Goal: Transaction & Acquisition: Book appointment/travel/reservation

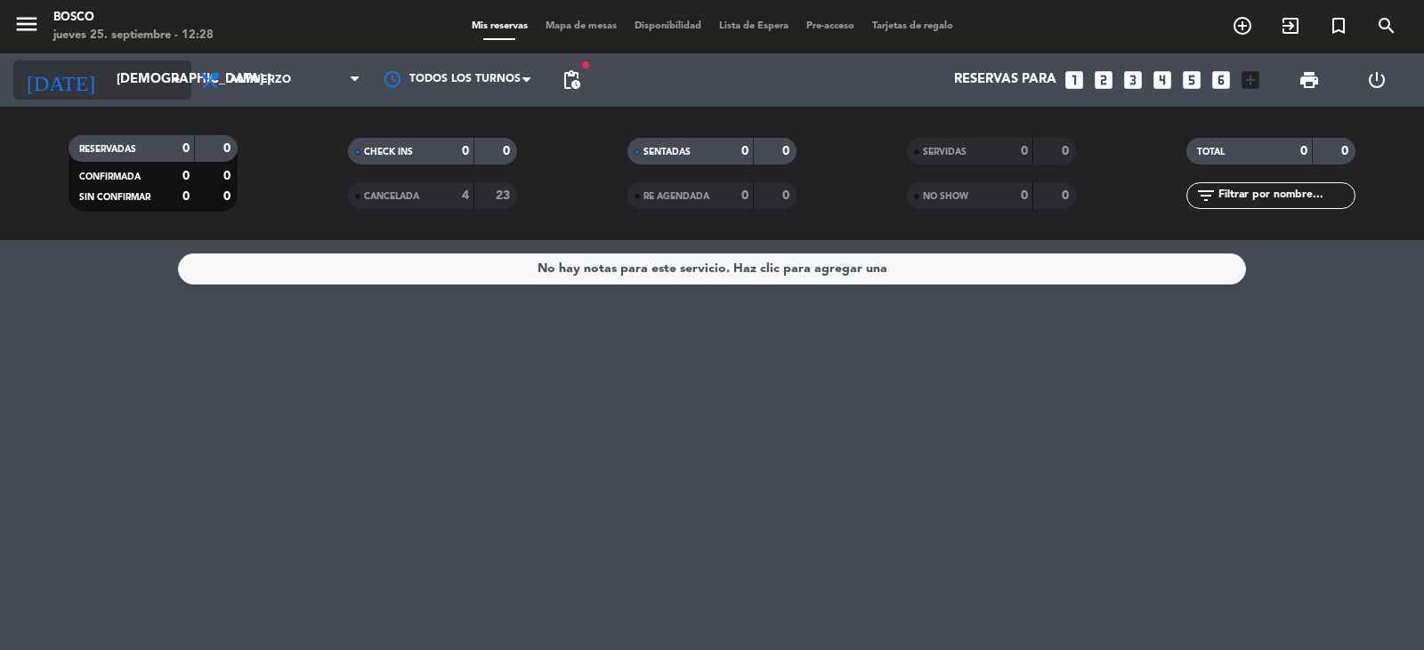
click at [180, 78] on icon "arrow_drop_down" at bounding box center [175, 79] width 21 height 21
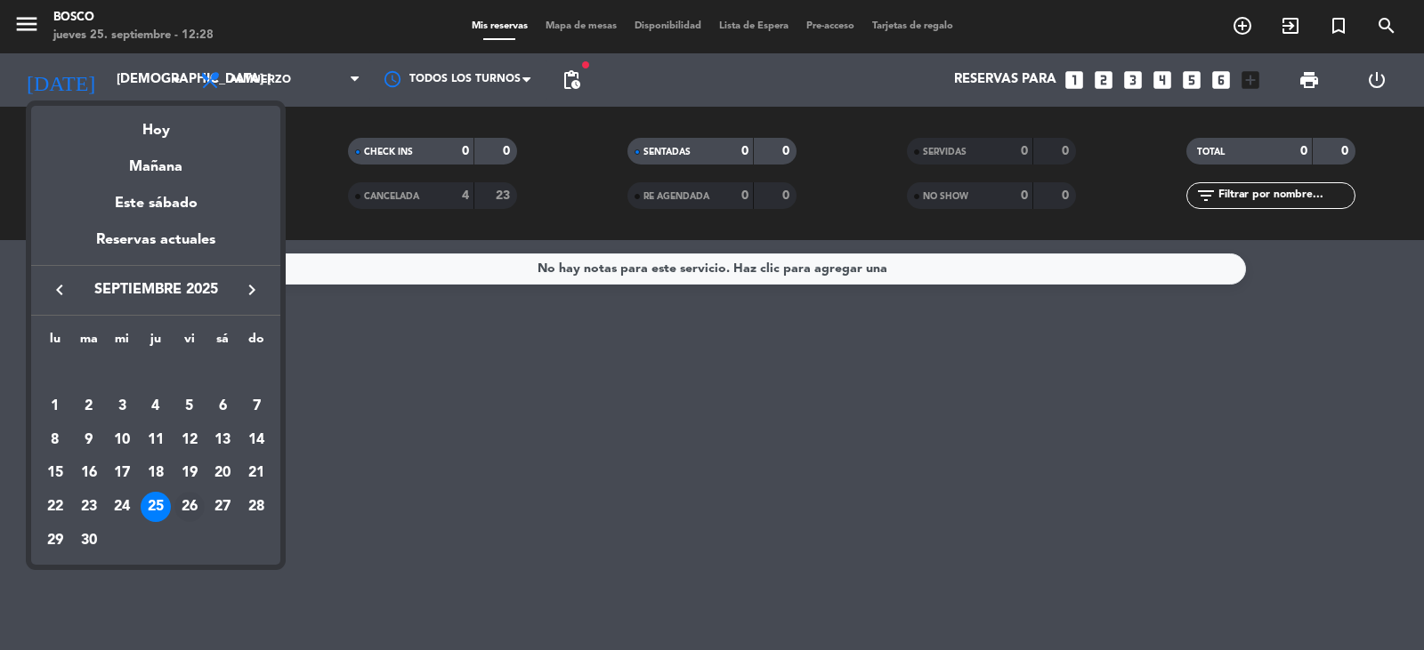
click at [186, 500] on div "26" at bounding box center [189, 507] width 30 height 30
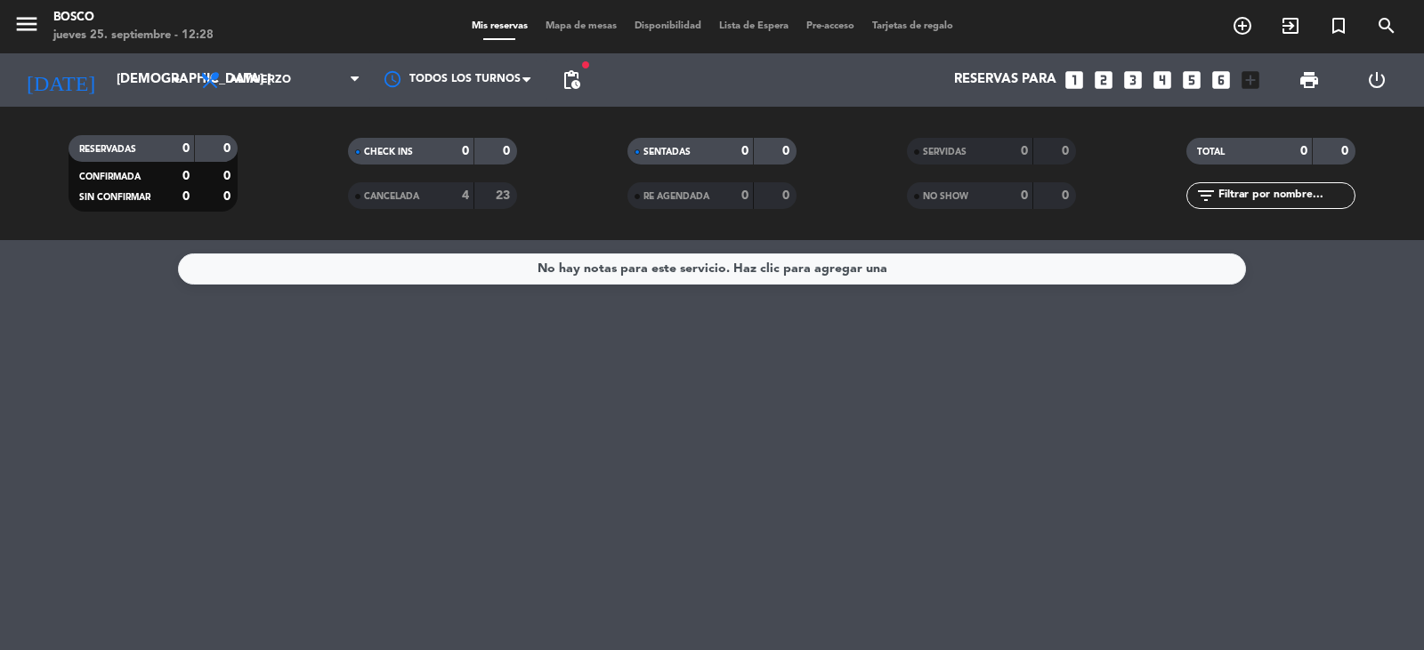
type input "vie. [DATE]"
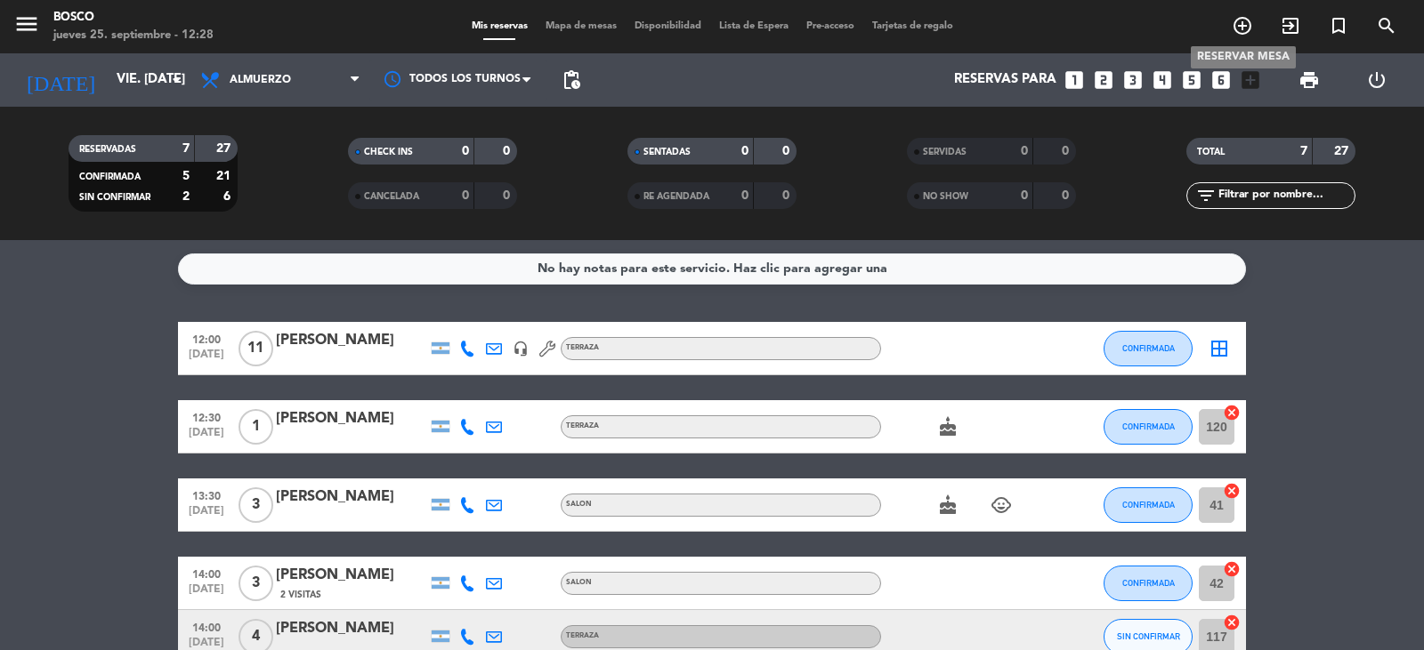
click at [1240, 20] on icon "add_circle_outline" at bounding box center [1241, 25] width 21 height 21
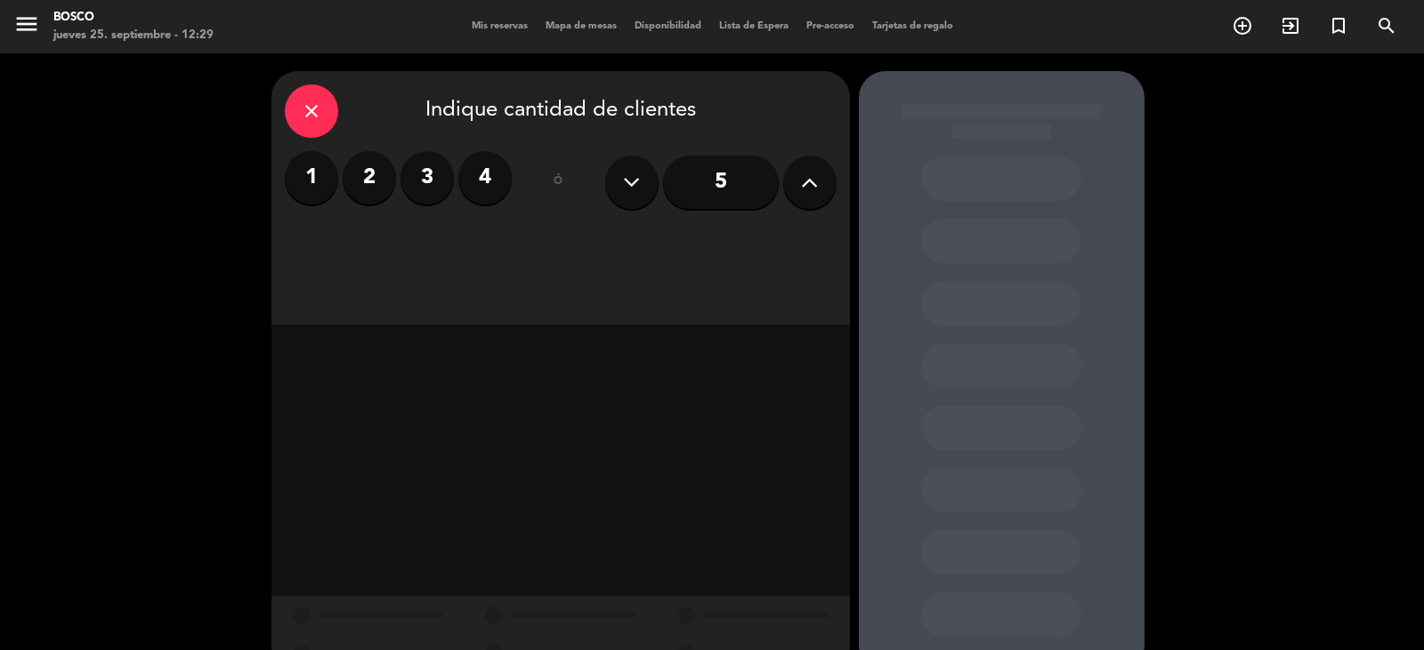
click at [739, 171] on input "5" at bounding box center [721, 182] width 116 height 53
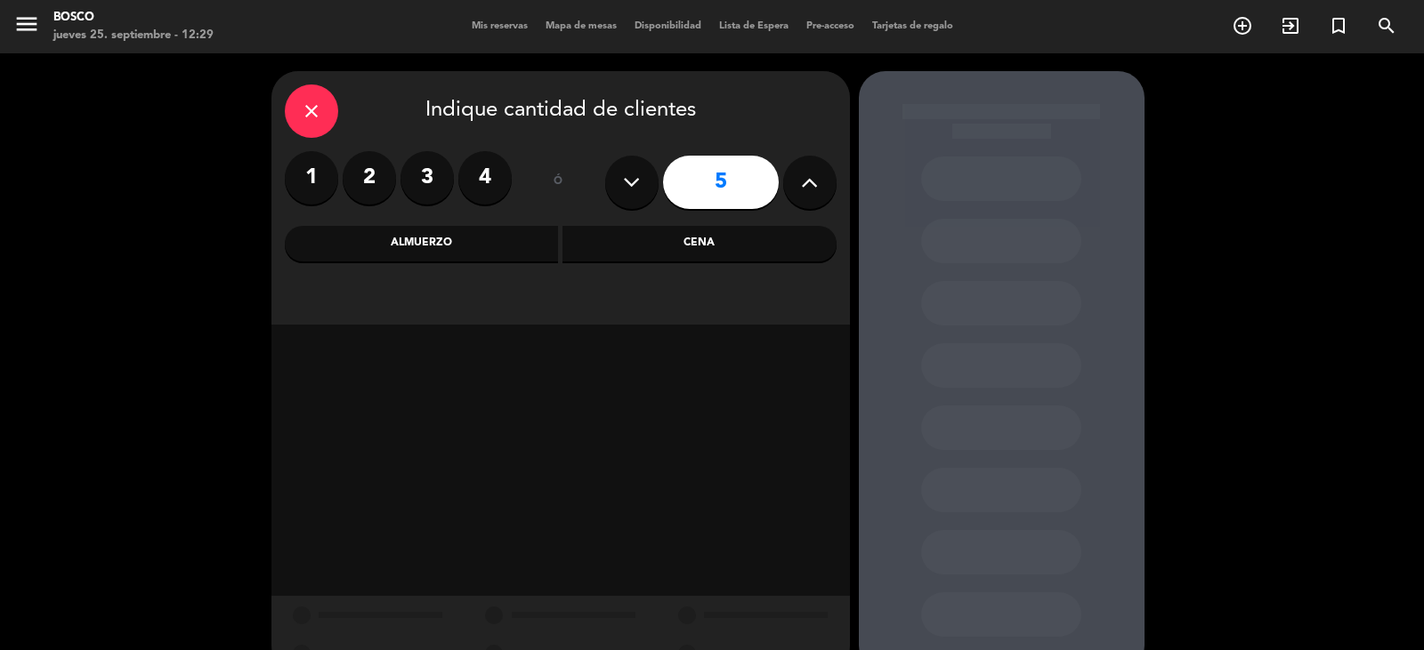
click at [421, 236] on div "Almuerzo" at bounding box center [422, 244] width 274 height 36
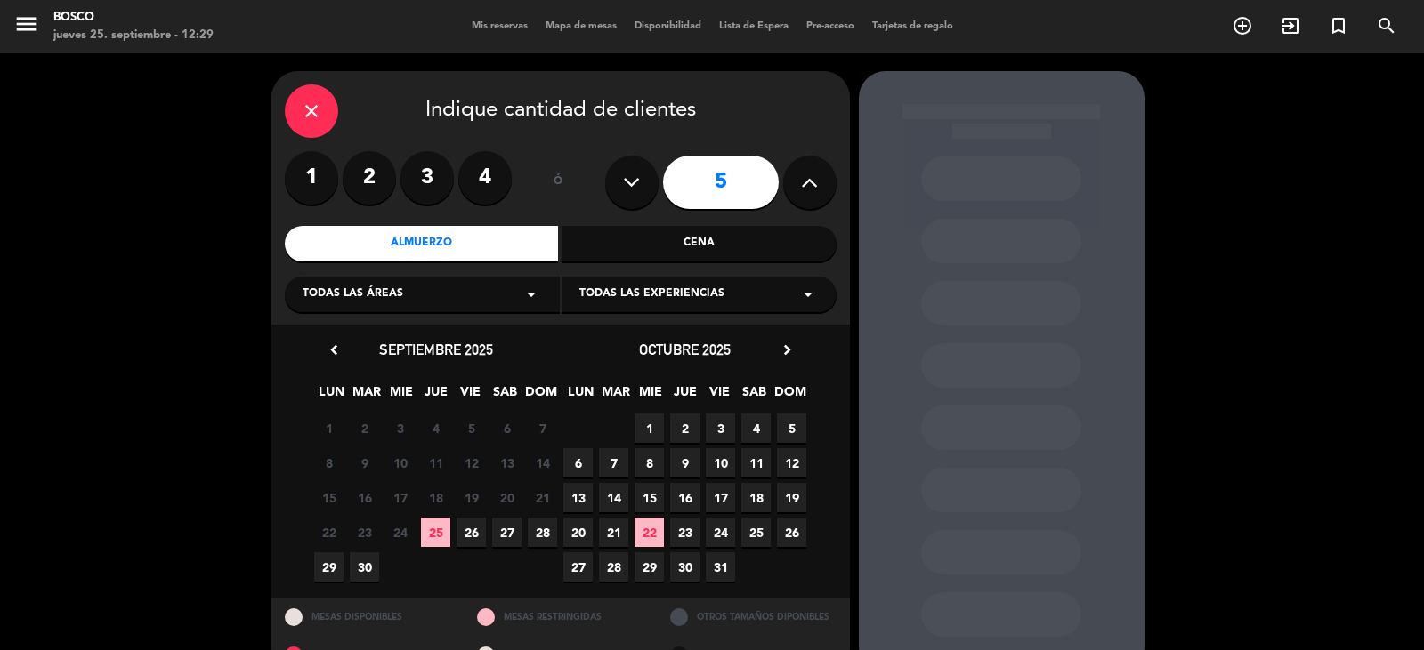
click at [467, 523] on span "26" at bounding box center [470, 532] width 29 height 29
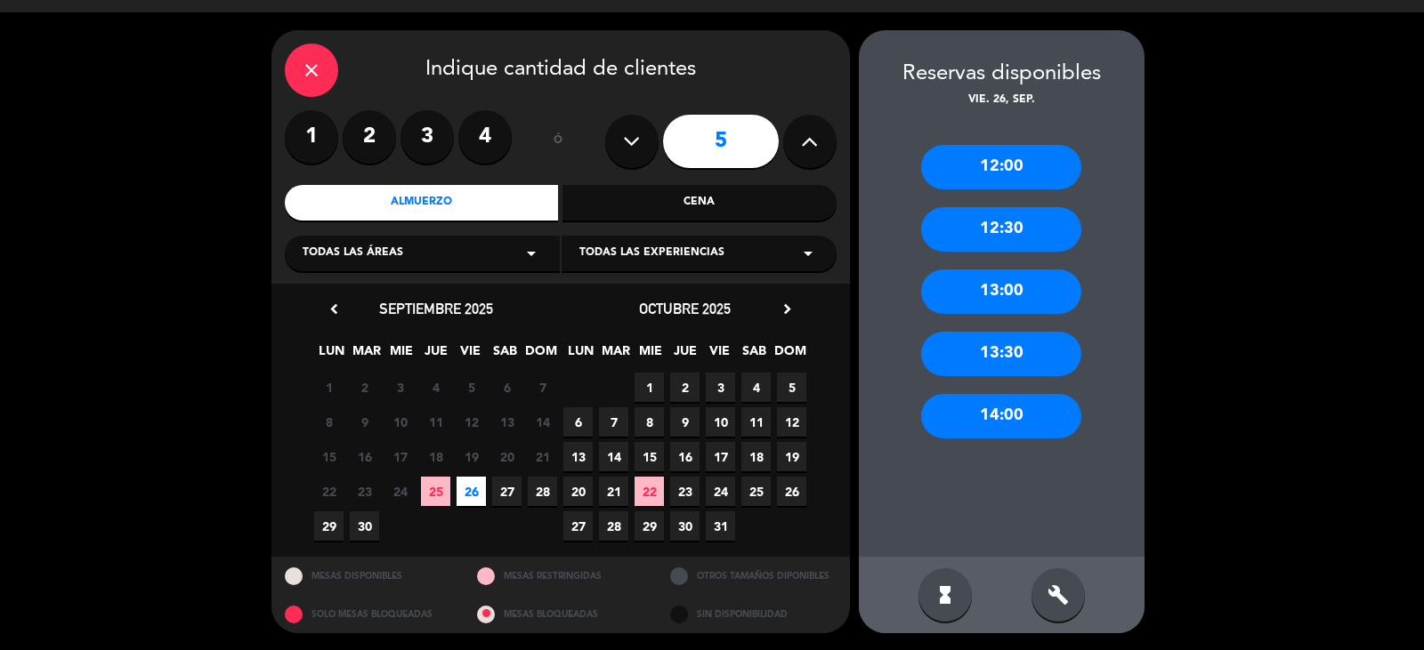
click at [1018, 350] on div "13:30" at bounding box center [1001, 354] width 160 height 44
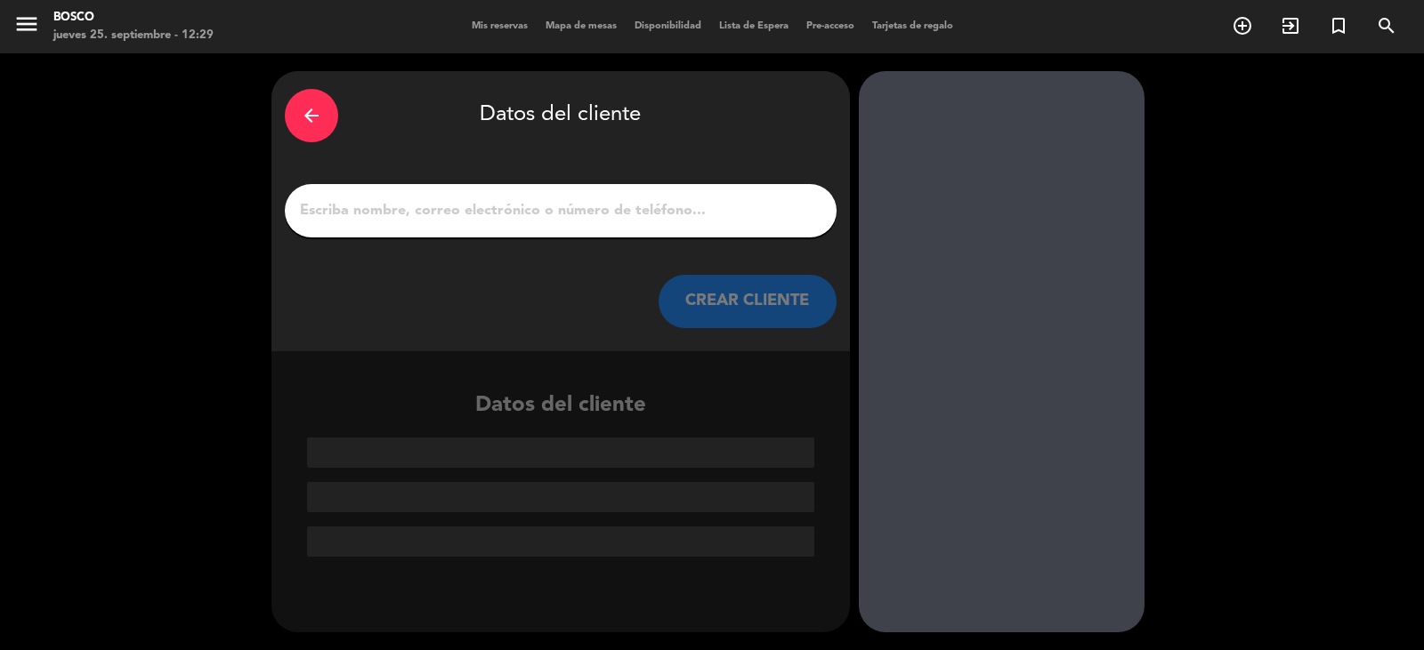
click at [646, 206] on input "1" at bounding box center [560, 210] width 525 height 25
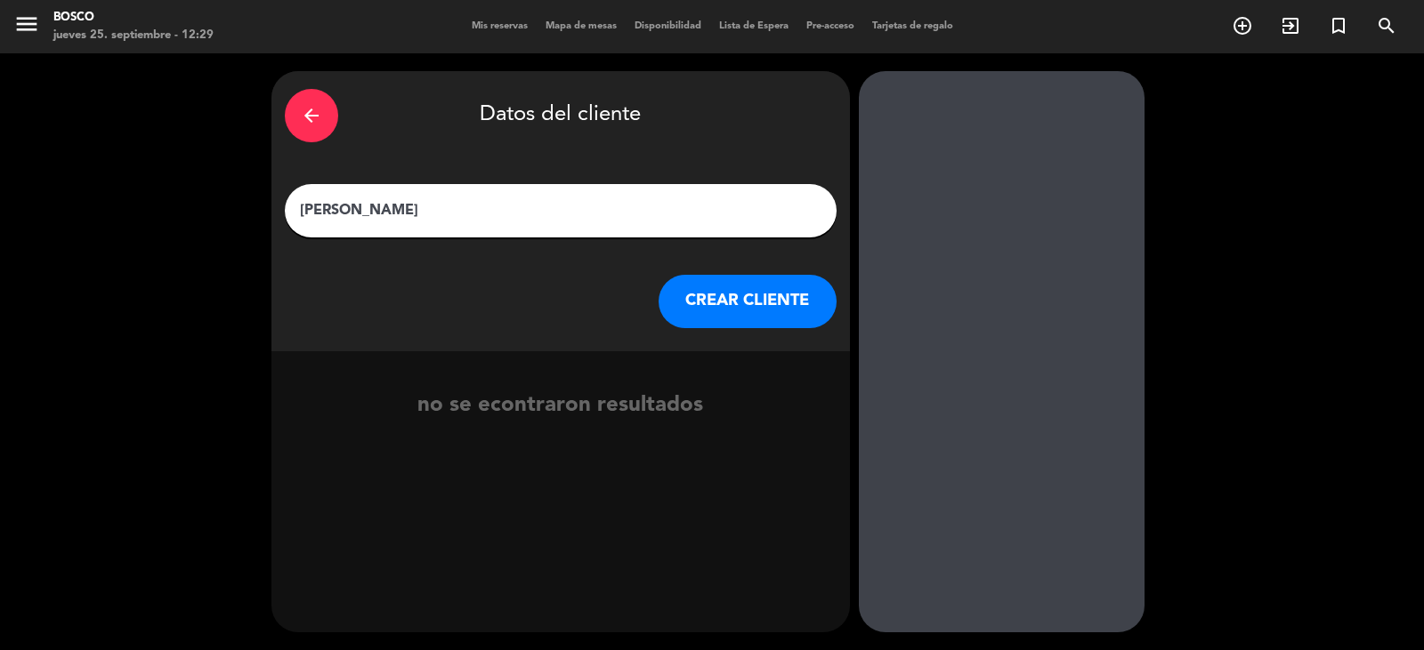
type input "[PERSON_NAME]"
click at [785, 313] on button "CREAR CLIENTE" at bounding box center [747, 301] width 178 height 53
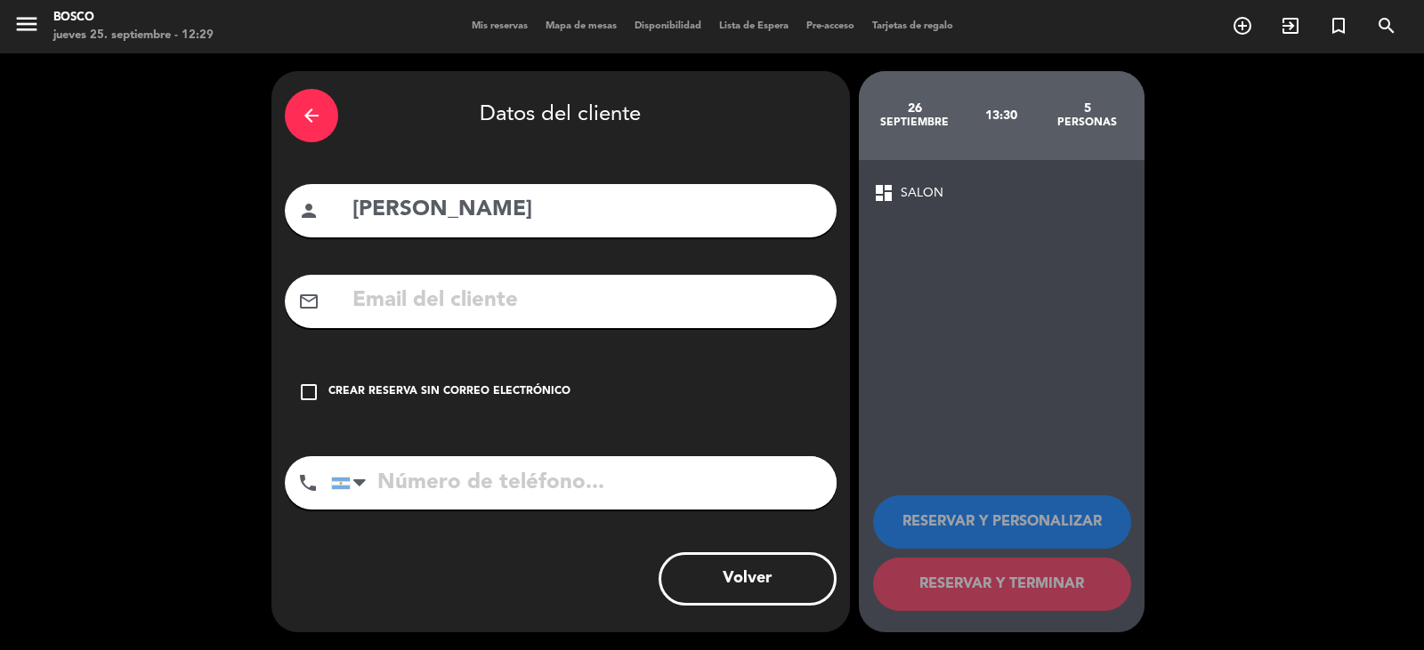
click at [456, 390] on div "Crear reserva sin correo electrónico" at bounding box center [449, 392] width 242 height 18
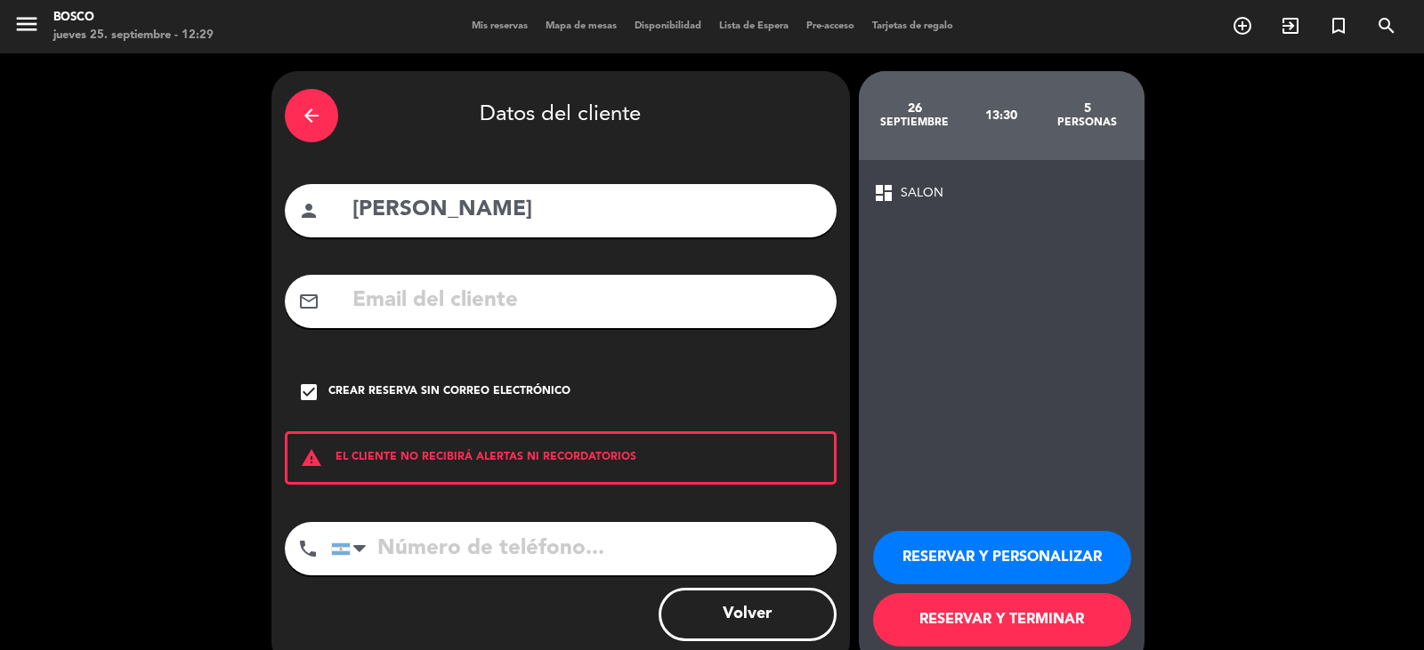
click at [470, 532] on input "tel" at bounding box center [583, 548] width 505 height 53
paste input "[PHONE_NUMBER]"
click at [384, 549] on input "[PHONE_NUMBER]" at bounding box center [583, 548] width 505 height 53
type input "[PHONE_NUMBER]"
click at [981, 554] on button "RESERVAR Y PERSONALIZAR" at bounding box center [1002, 557] width 258 height 53
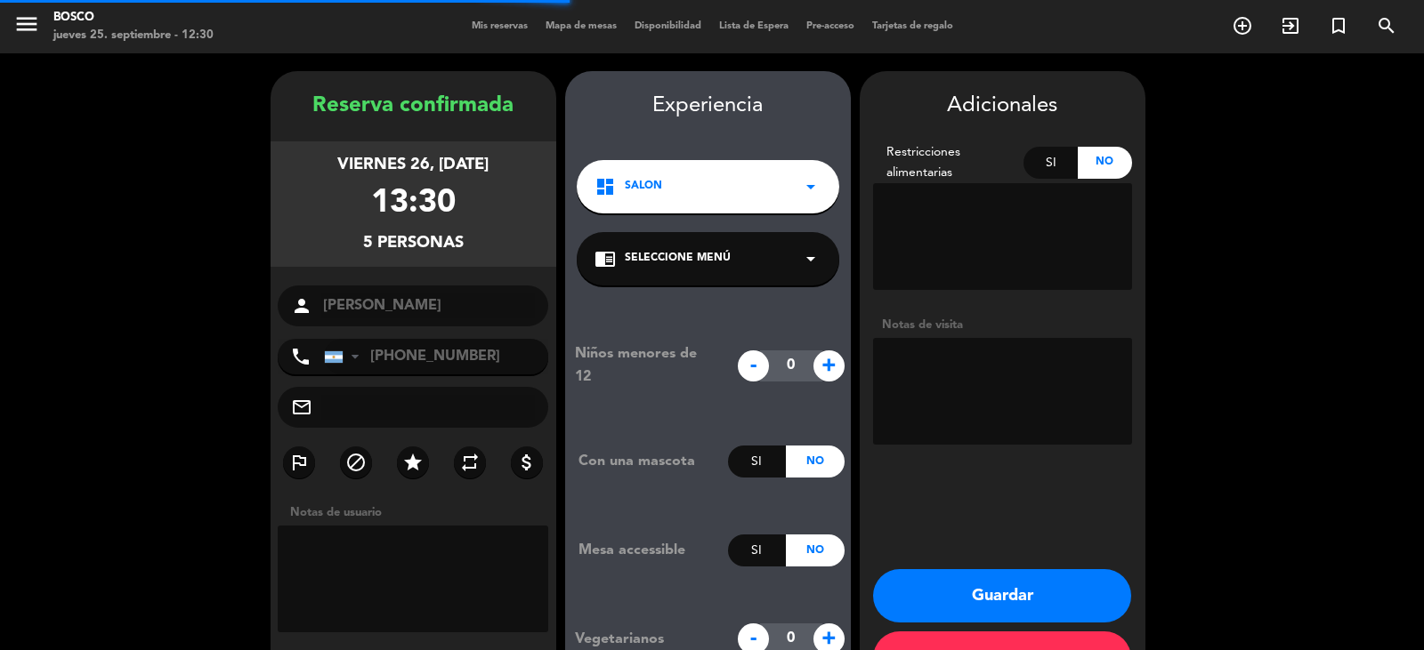
scroll to position [61, 0]
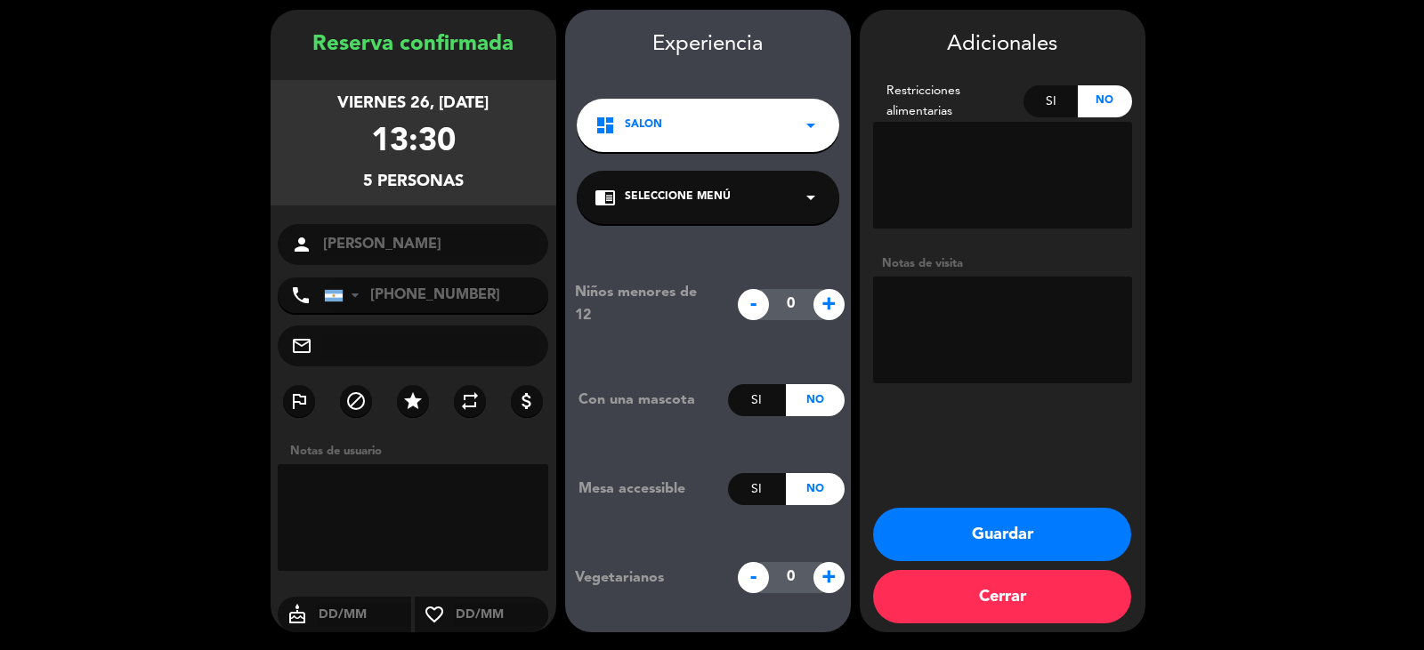
click at [707, 214] on div "chrome_reader_mode Seleccione Menú arrow_drop_down" at bounding box center [708, 197] width 262 height 53
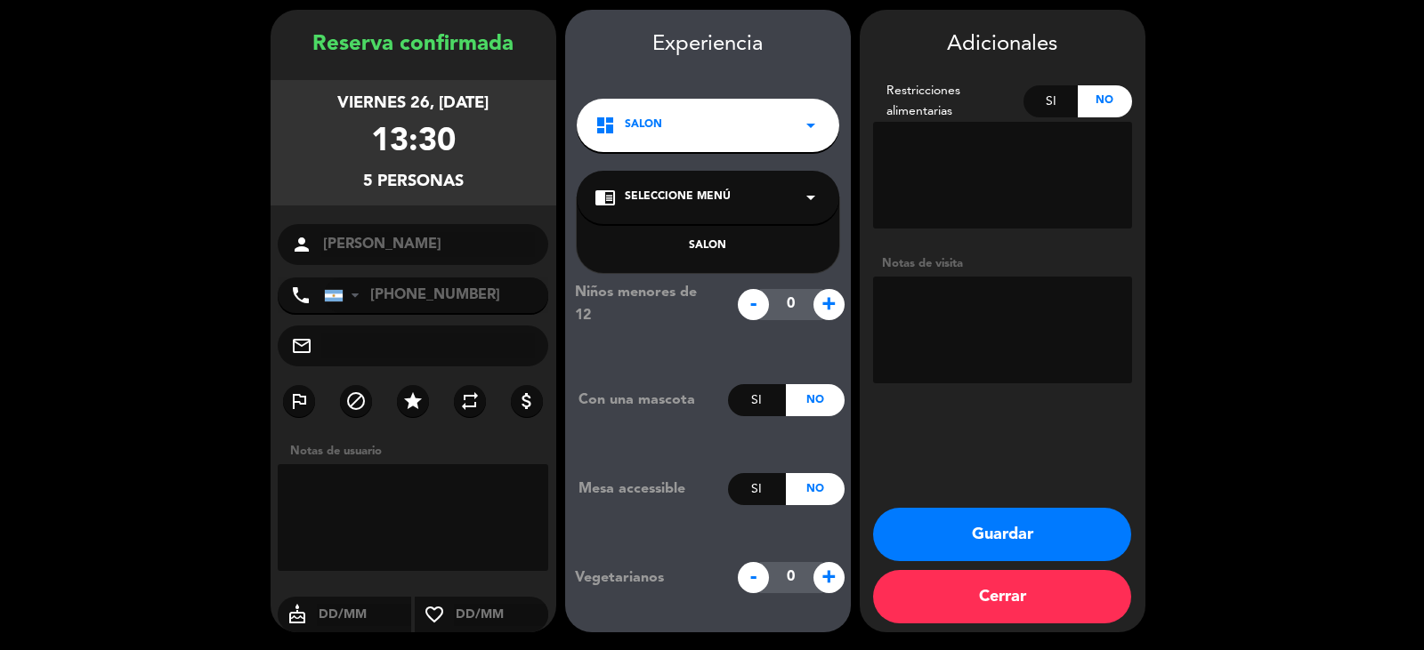
click at [701, 248] on div "SALON" at bounding box center [707, 247] width 227 height 18
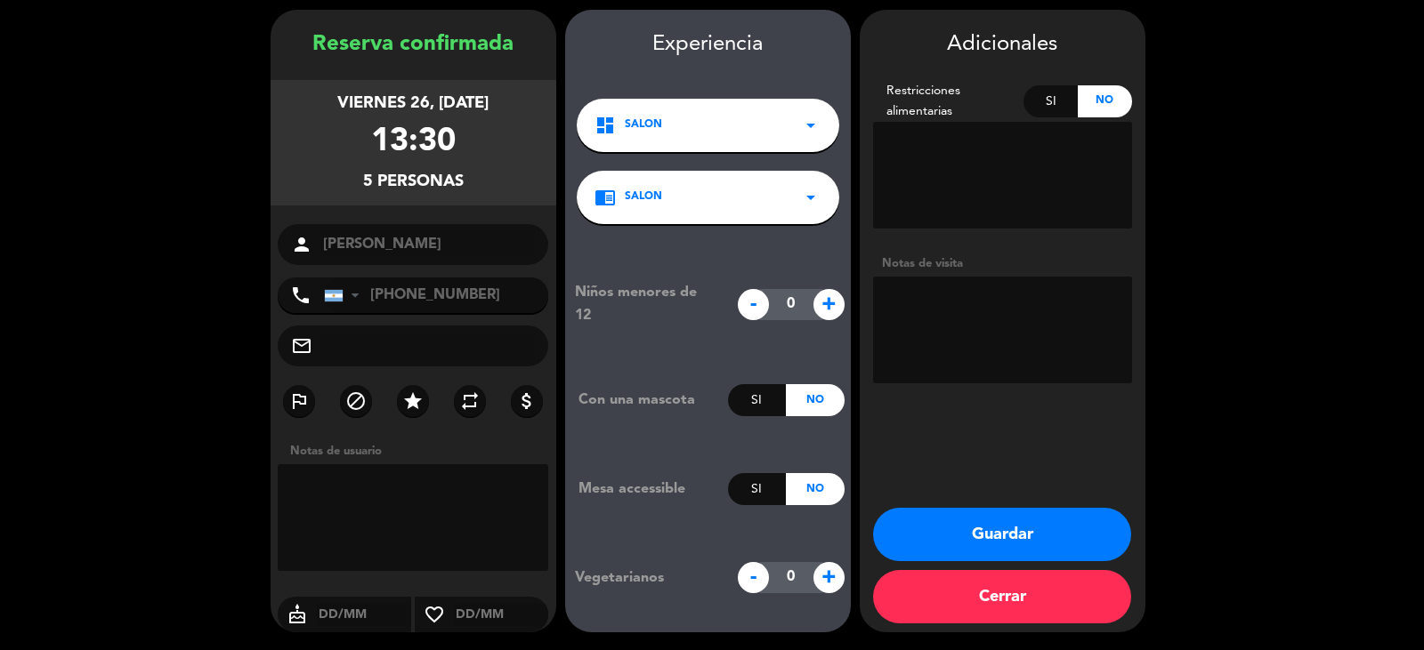
click at [1029, 533] on button "Guardar" at bounding box center [1002, 534] width 258 height 53
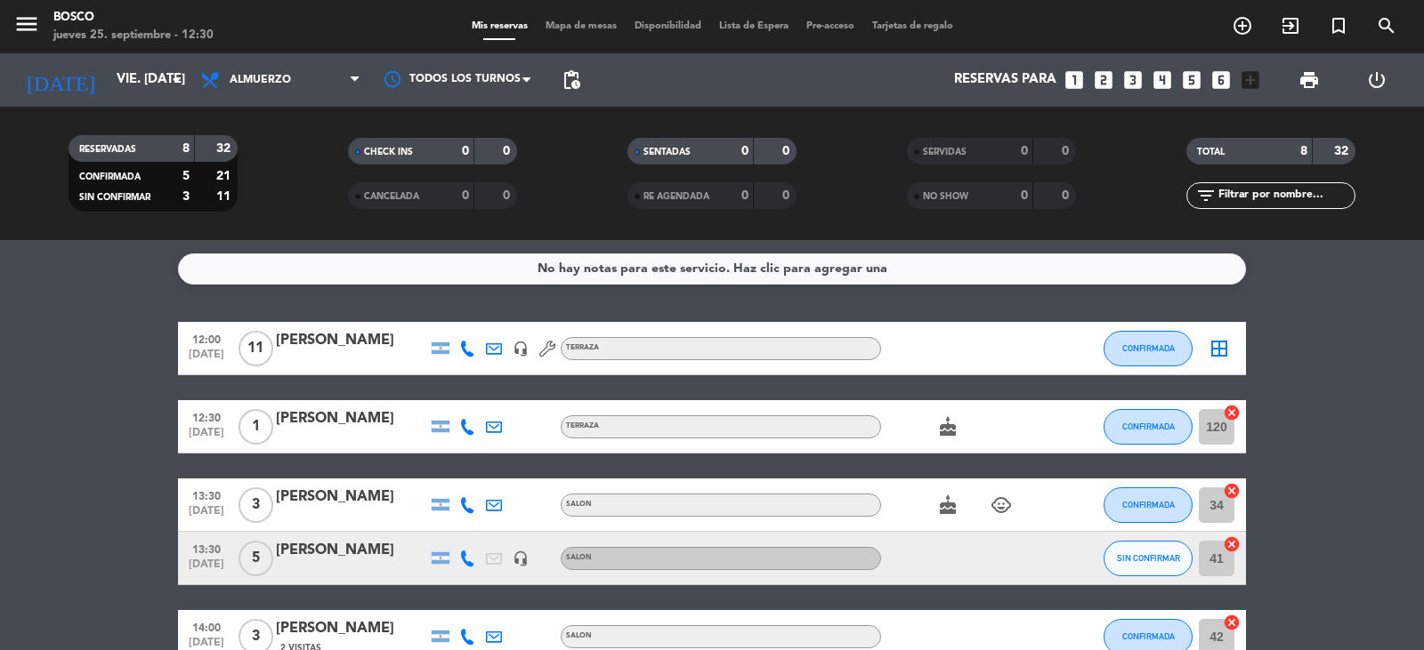
click at [570, 68] on span "pending_actions" at bounding box center [571, 80] width 36 height 36
click at [571, 71] on span "pending_actions" at bounding box center [571, 79] width 21 height 21
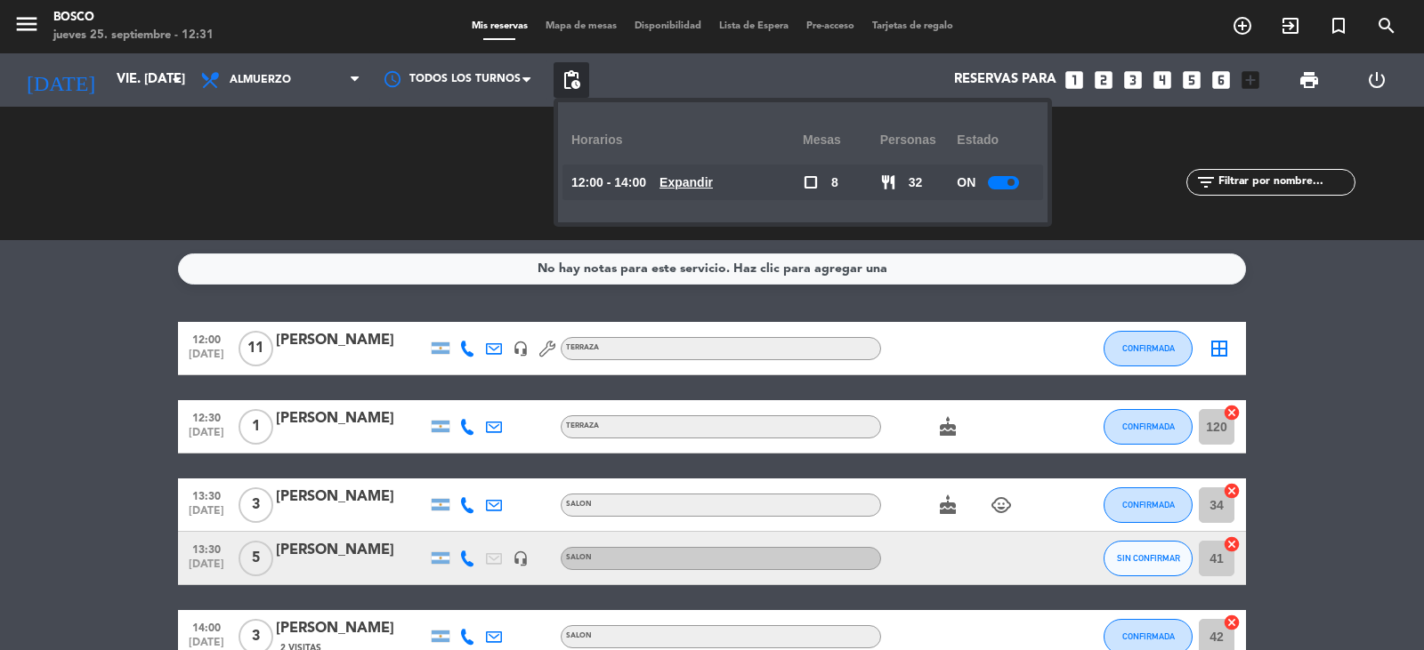
click at [1008, 182] on div at bounding box center [1003, 182] width 31 height 13
click at [447, 149] on div "CHECK INS 0 0 CANCELADA 0 0" at bounding box center [432, 174] width 279 height 98
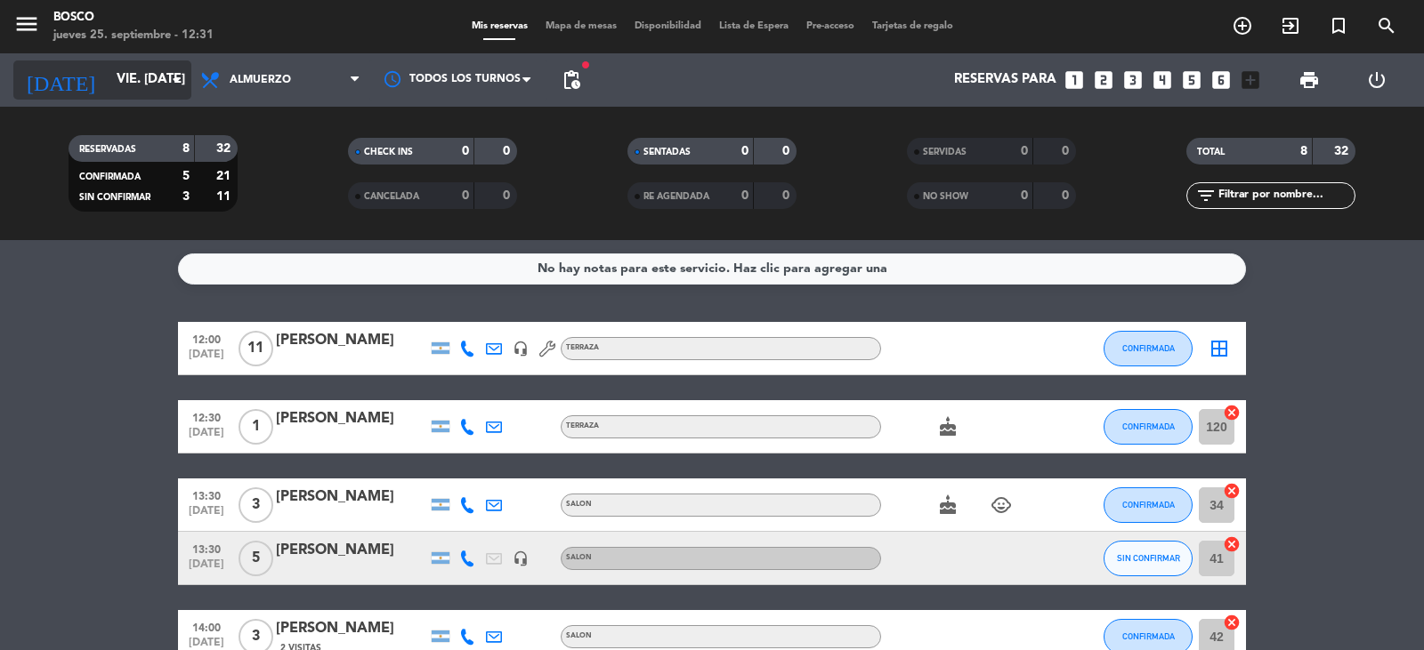
click at [145, 74] on input "vie. [DATE]" at bounding box center [194, 80] width 172 height 34
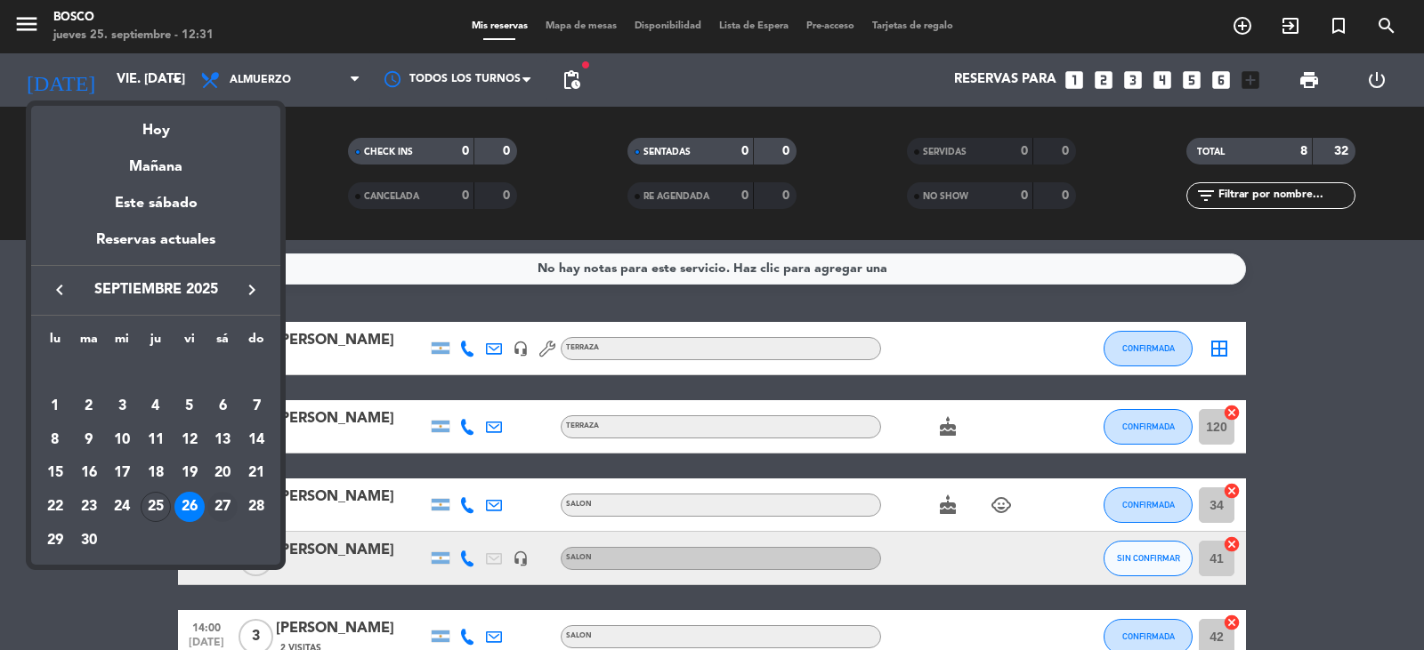
click at [221, 508] on div "27" at bounding box center [222, 507] width 30 height 30
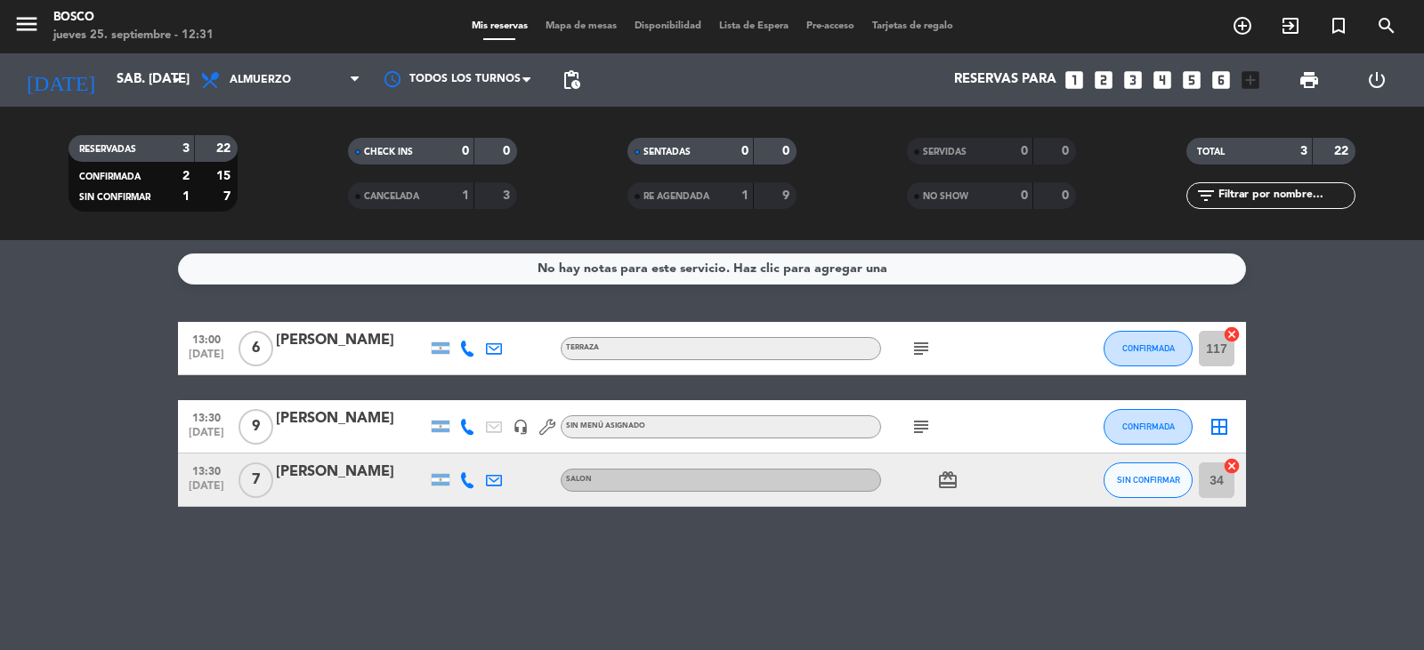
click at [585, 77] on span "pending_actions" at bounding box center [571, 80] width 36 height 36
click at [580, 78] on span "pending_actions" at bounding box center [571, 79] width 21 height 21
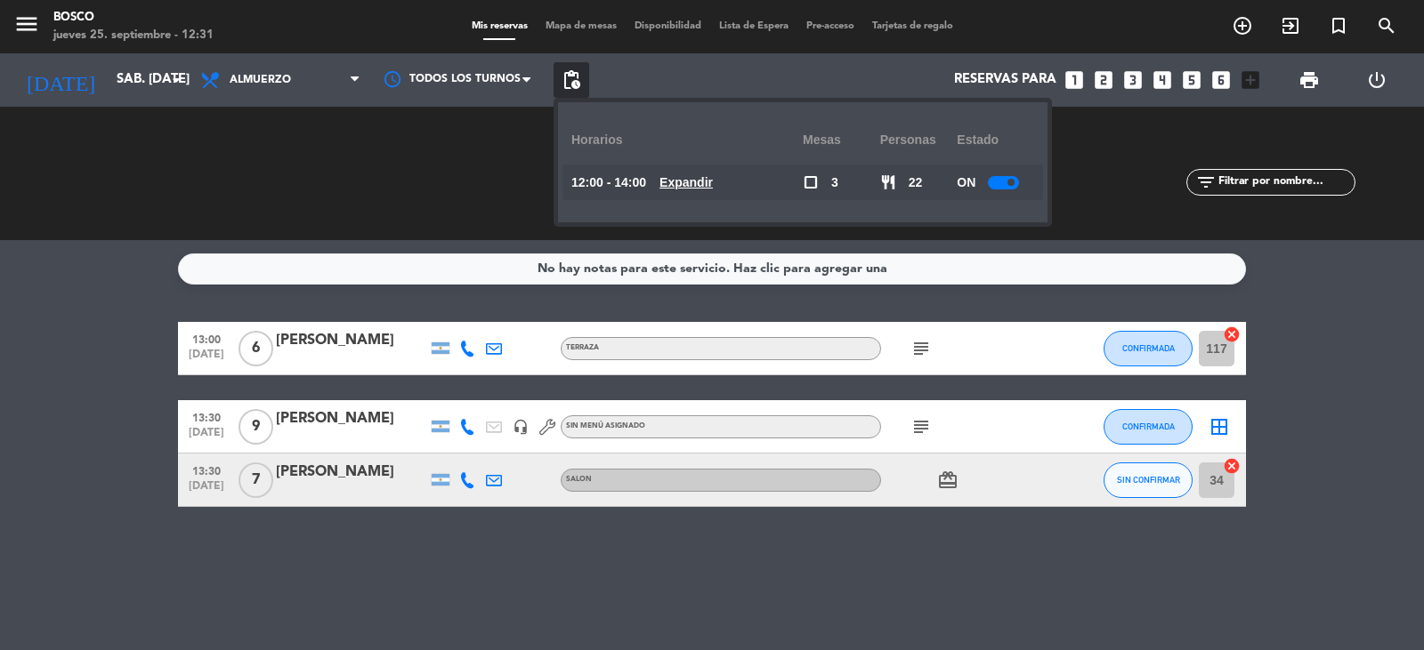
click at [1008, 178] on div at bounding box center [1003, 182] width 31 height 13
click at [408, 136] on div "CHECK INS 0 0 CANCELADA 1 3" at bounding box center [432, 174] width 279 height 98
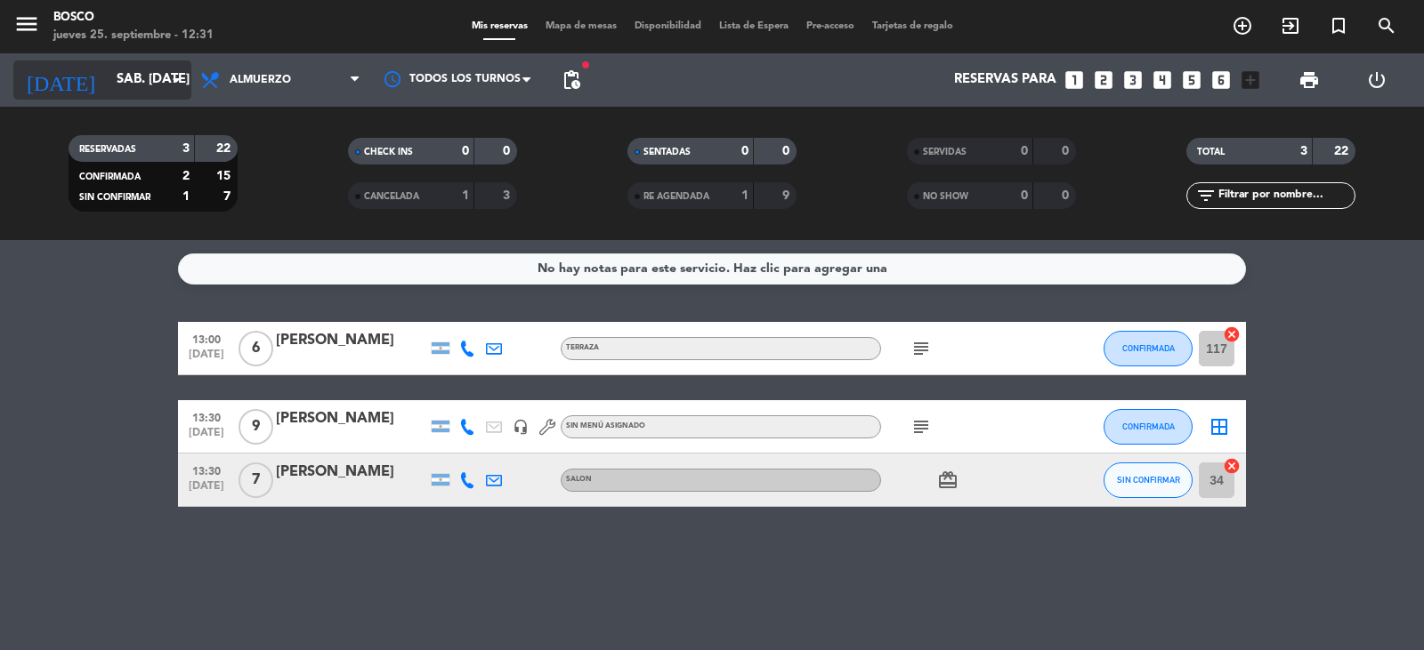
click at [135, 84] on input "sáb. [DATE]" at bounding box center [194, 80] width 172 height 34
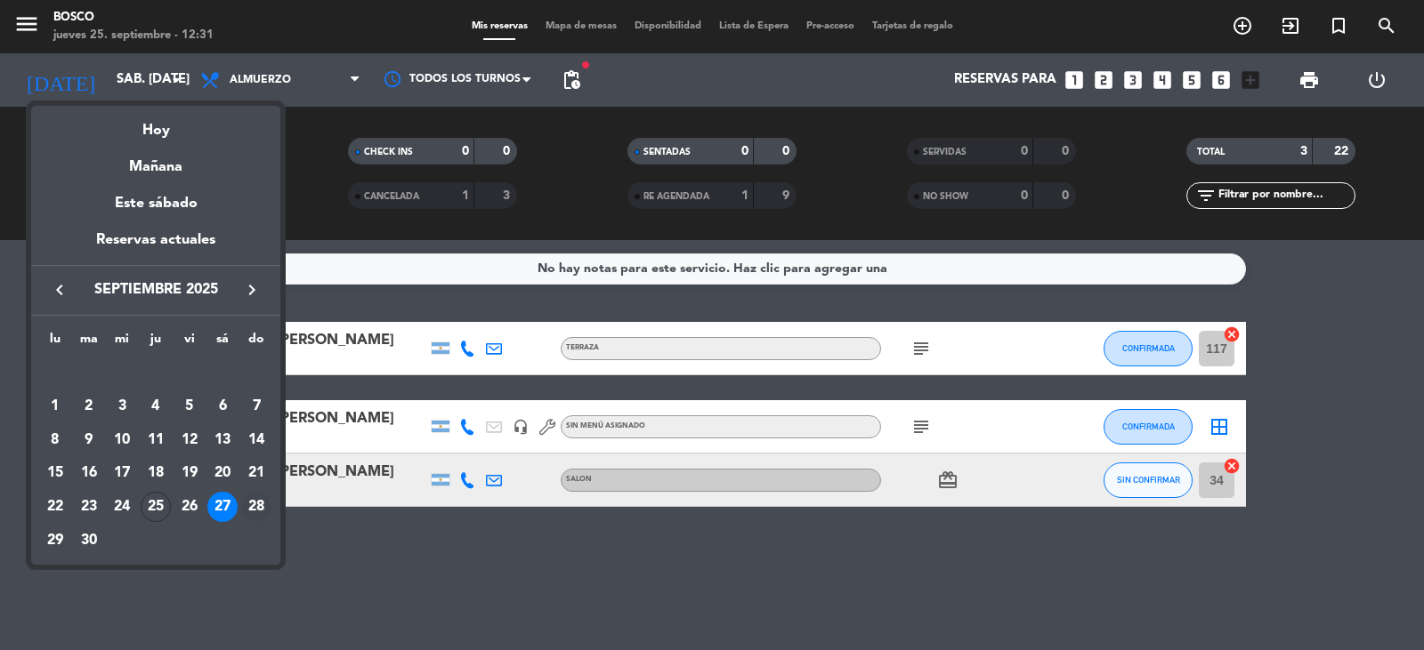
click at [251, 506] on div "28" at bounding box center [256, 507] width 30 height 30
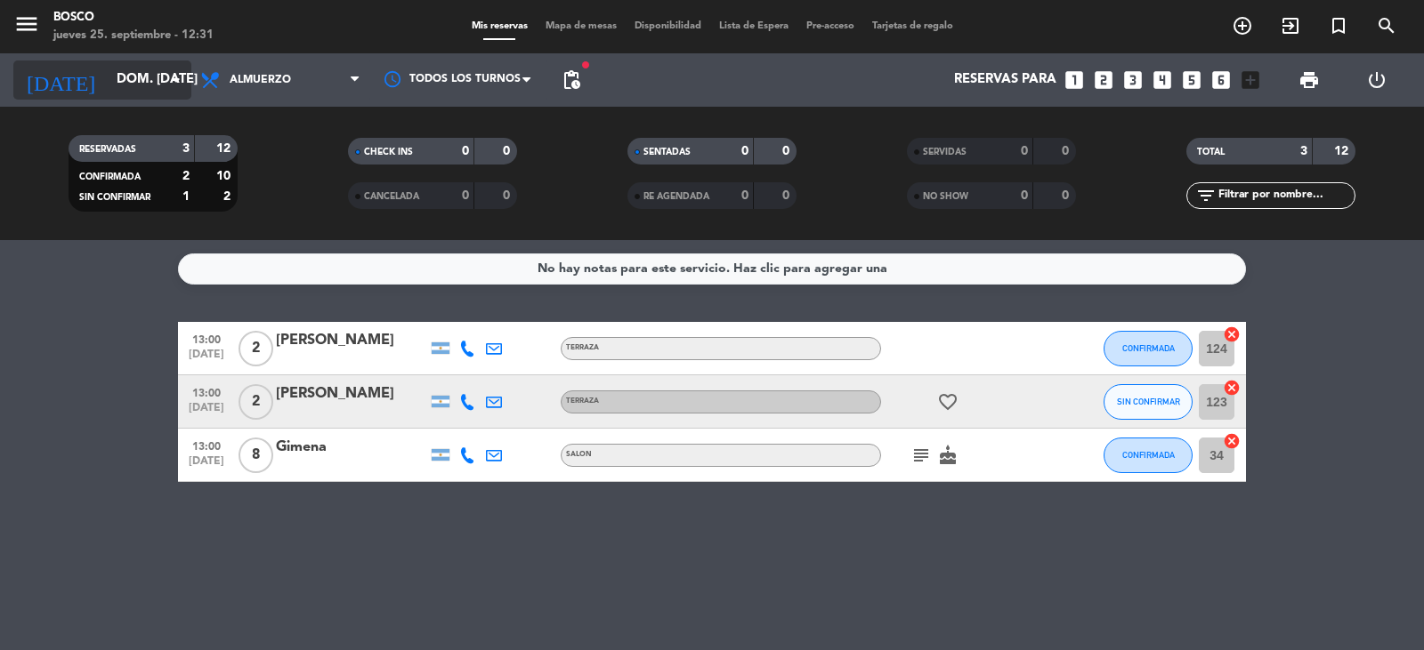
click at [142, 81] on input "dom. [DATE]" at bounding box center [194, 80] width 172 height 34
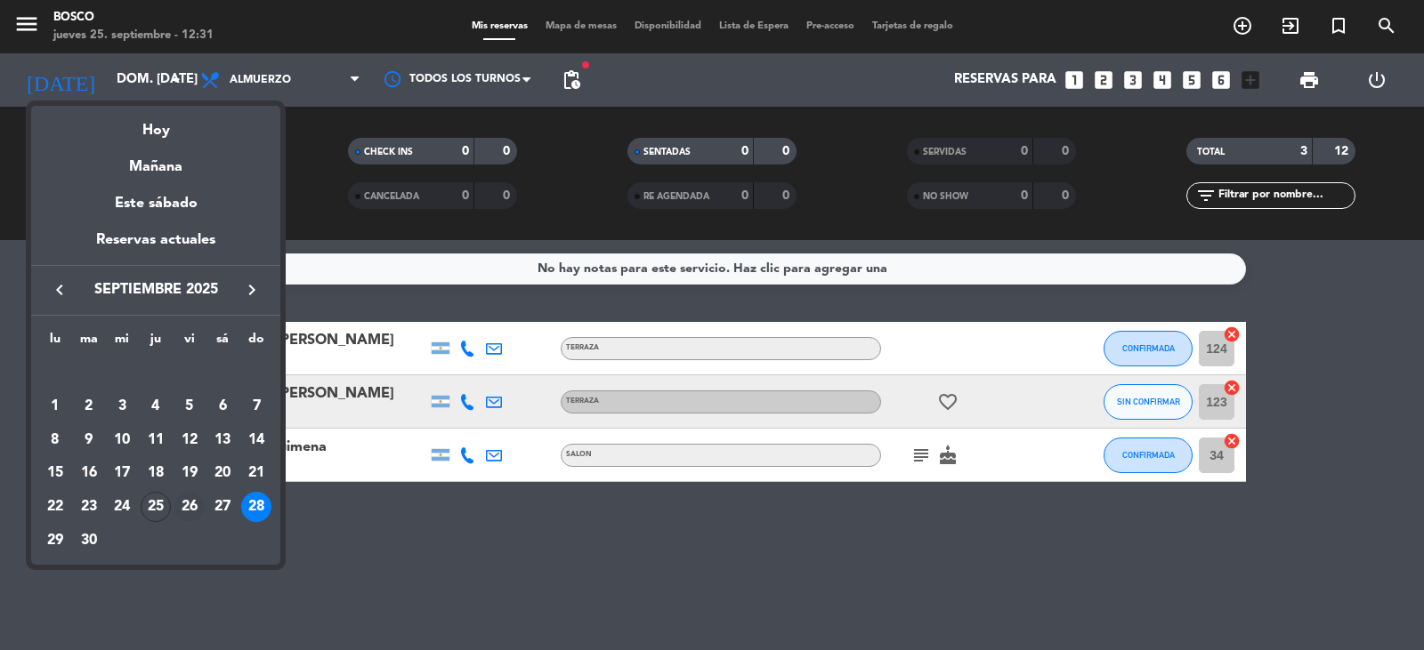
click at [193, 509] on div "26" at bounding box center [189, 507] width 30 height 30
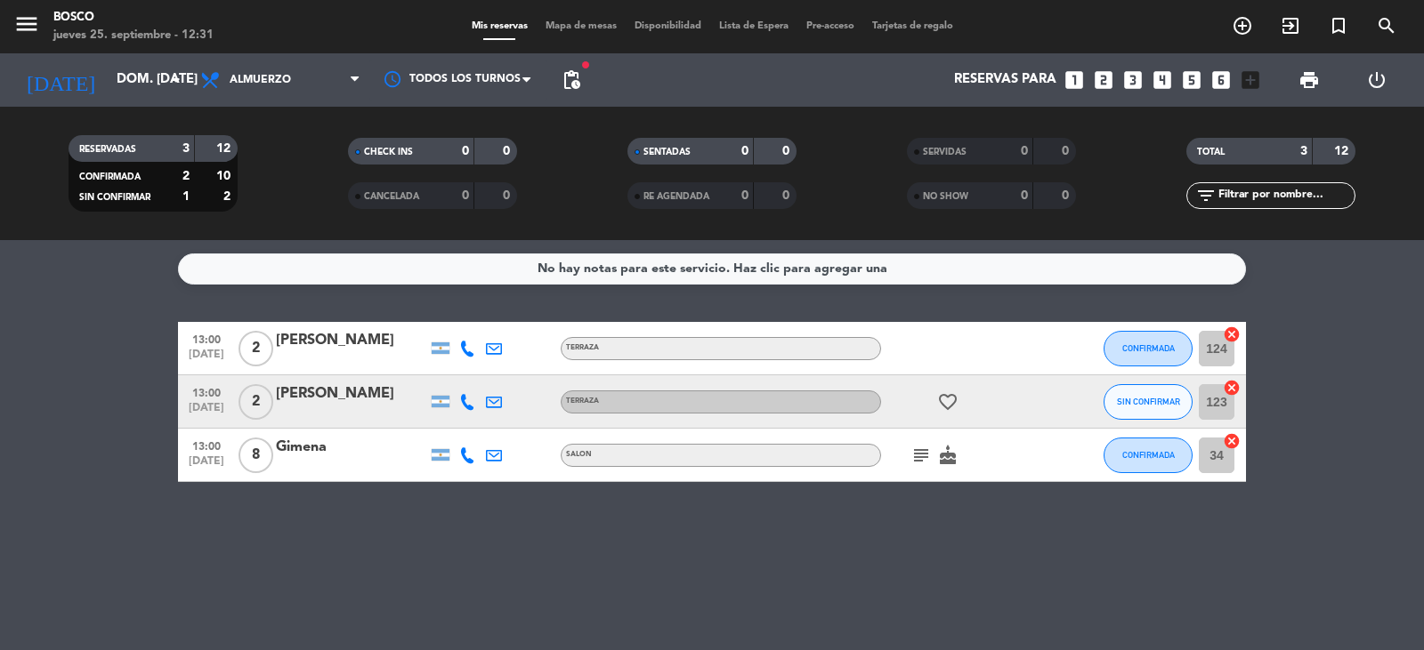
type input "vie. [DATE]"
